Goal: Task Accomplishment & Management: Manage account settings

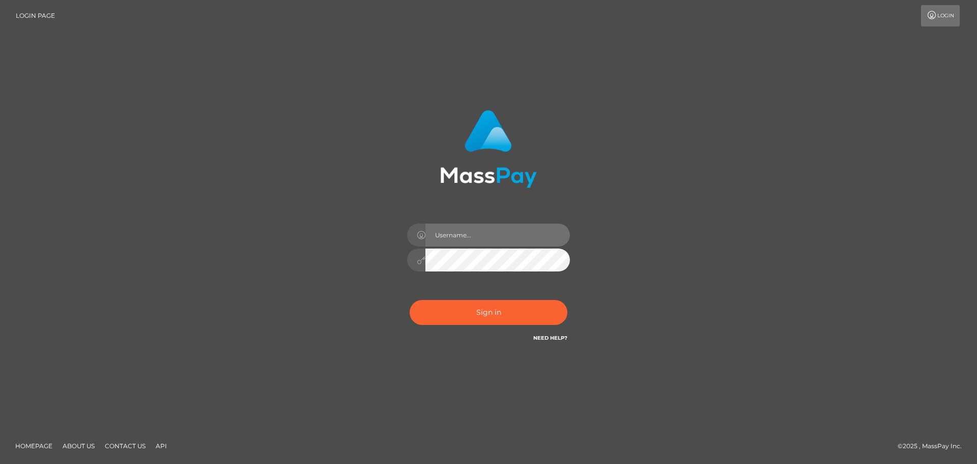
click at [536, 239] on input "text" at bounding box center [497, 234] width 145 height 23
type input "Kriska.Silversocial"
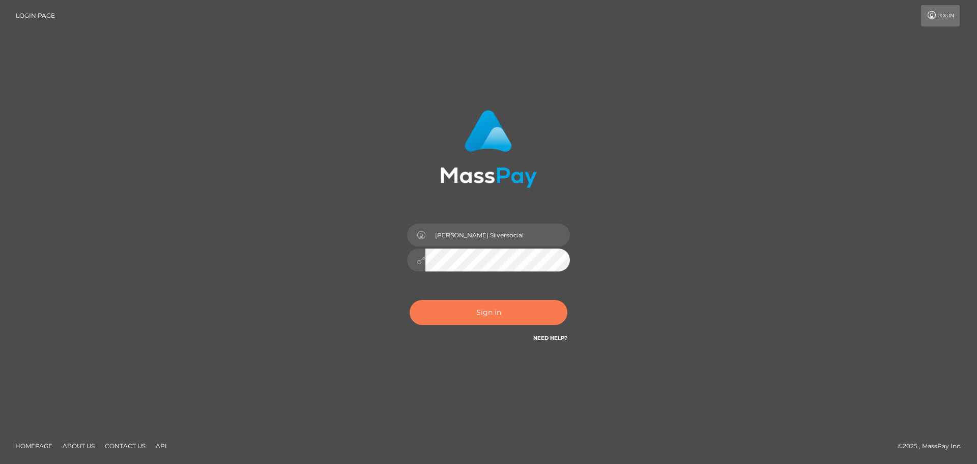
click at [498, 313] on button "Sign in" at bounding box center [489, 312] width 158 height 25
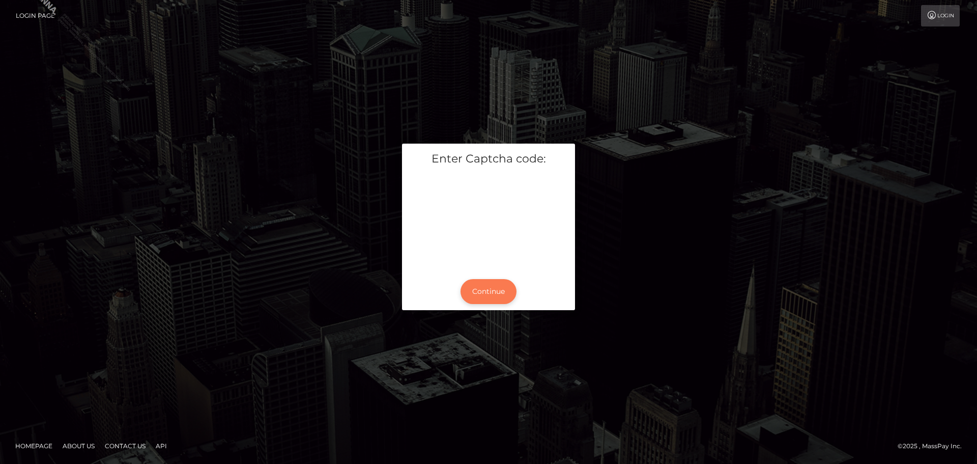
click at [485, 296] on button "Continue" at bounding box center [489, 291] width 56 height 25
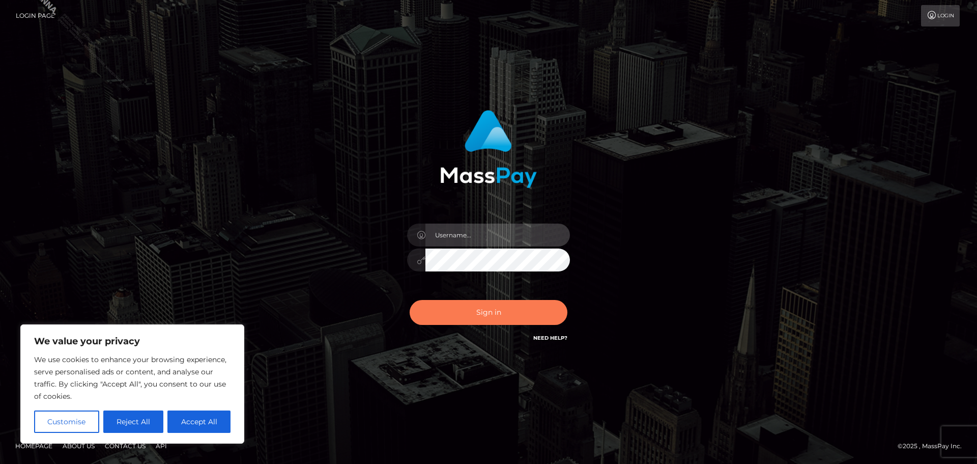
type input "[PERSON_NAME].Silversocial"
click at [520, 318] on button "Sign in" at bounding box center [489, 312] width 158 height 25
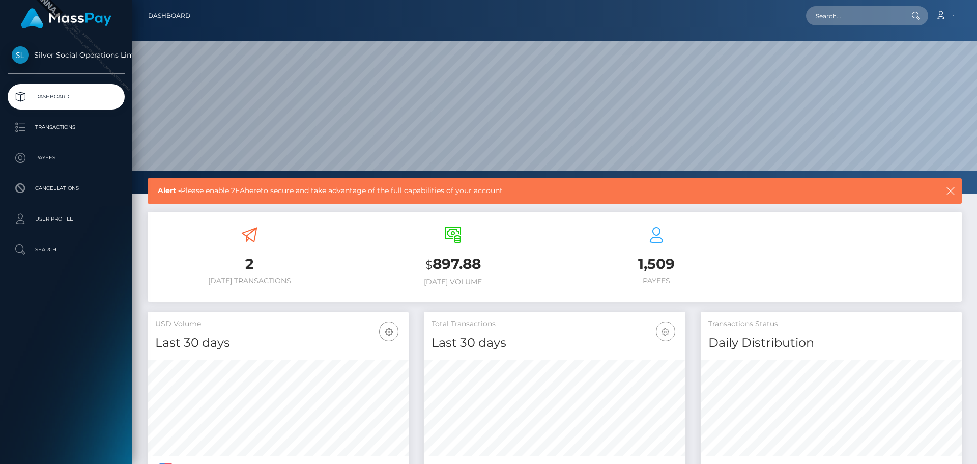
scroll to position [181, 262]
drag, startPoint x: 430, startPoint y: 265, endPoint x: 482, endPoint y: 265, distance: 52.4
click at [482, 265] on h3 "$ 897.88" at bounding box center [453, 264] width 188 height 21
copy h3 "897.88"
